Goal: Task Accomplishment & Management: Manage account settings

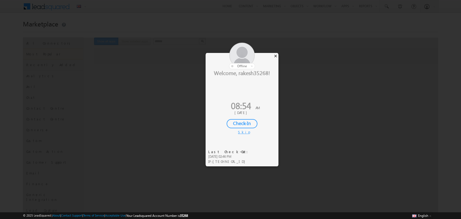
click at [276, 56] on div "×" at bounding box center [276, 56] width 6 height 6
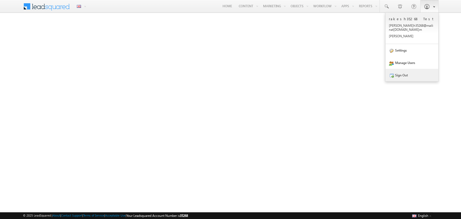
click at [426, 77] on link "Sign Out" at bounding box center [412, 75] width 53 height 12
